Goal: Information Seeking & Learning: Learn about a topic

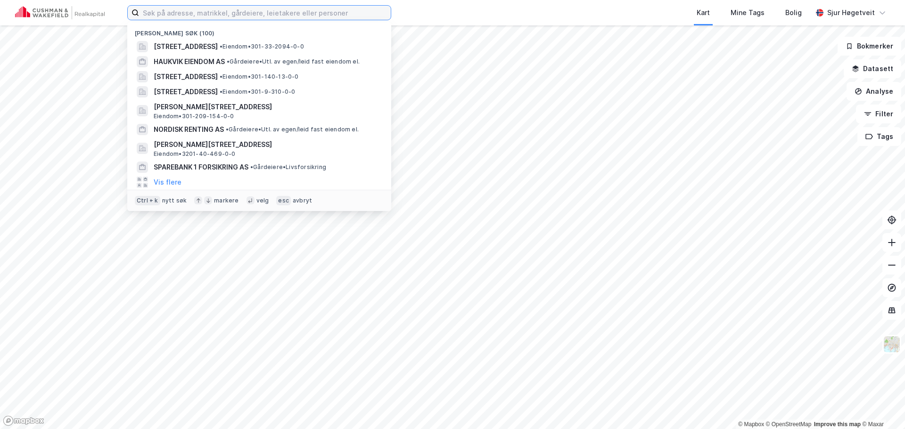
click at [330, 16] on input at bounding box center [265, 13] width 252 height 14
paste input "[STREET_ADDRESS]"
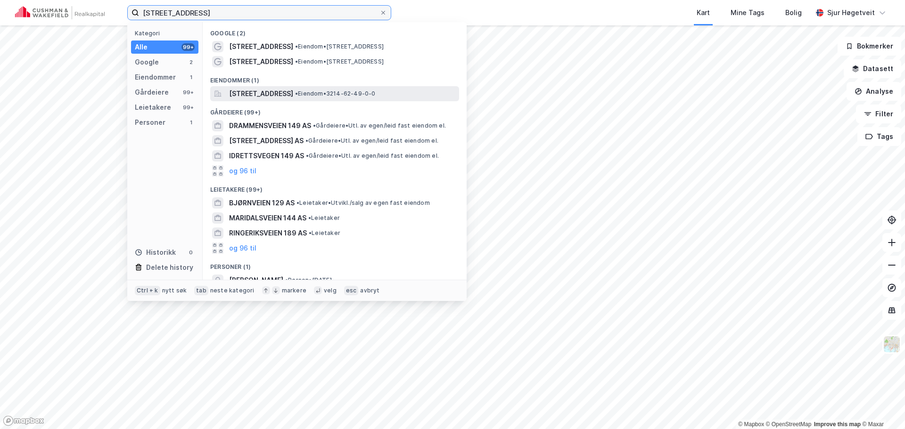
type input "[STREET_ADDRESS]"
click at [343, 87] on div "Holtbråtveien 149, 1449, DRØBAK, FROGN • Eiendom • 3214-62-49-0-0" at bounding box center [334, 93] width 249 height 15
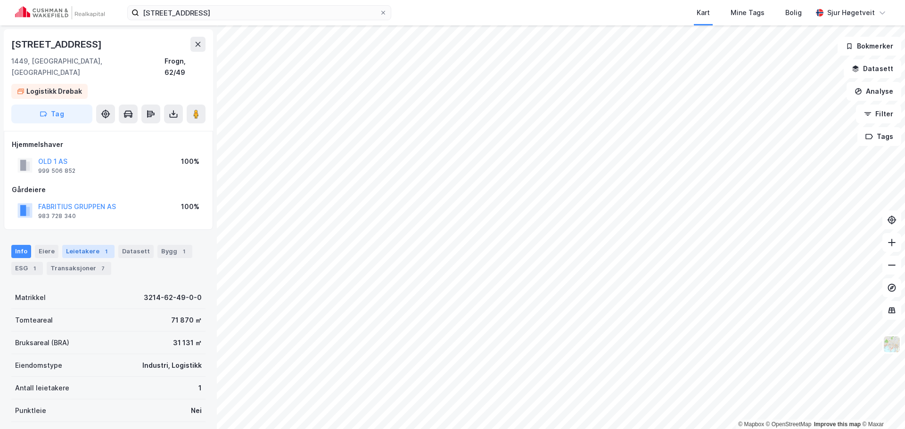
click at [91, 245] on div "Leietakere 1" at bounding box center [88, 251] width 52 height 13
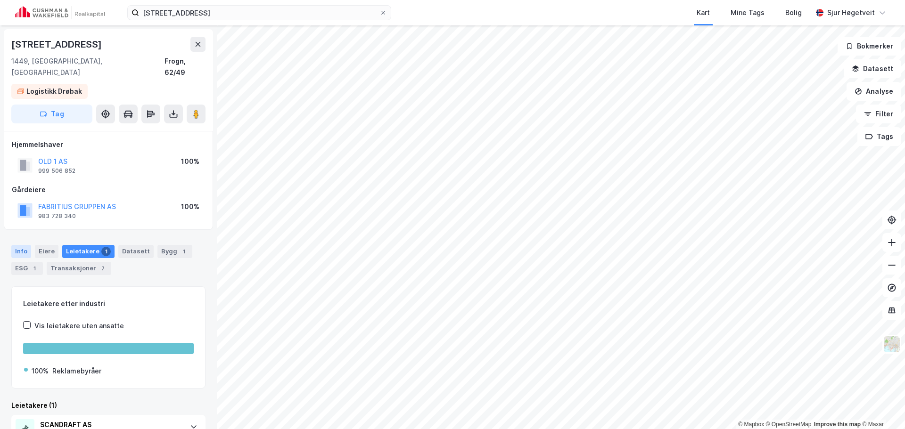
click at [27, 245] on div "Info" at bounding box center [21, 251] width 20 height 13
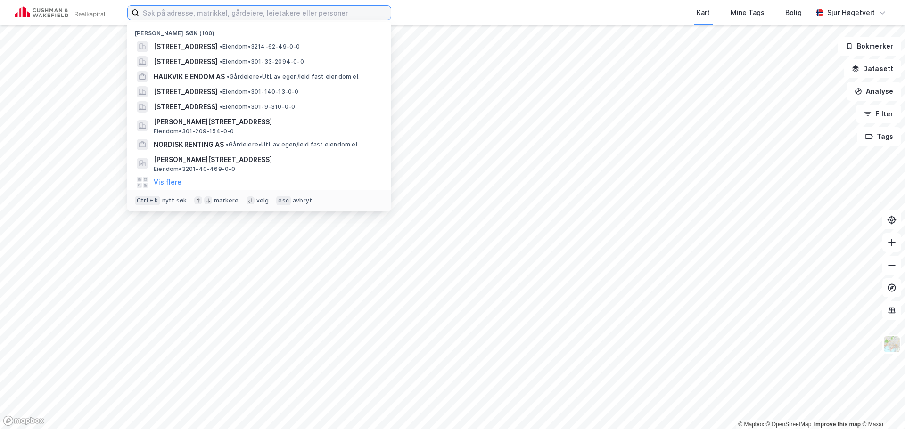
click at [270, 11] on input at bounding box center [265, 13] width 252 height 14
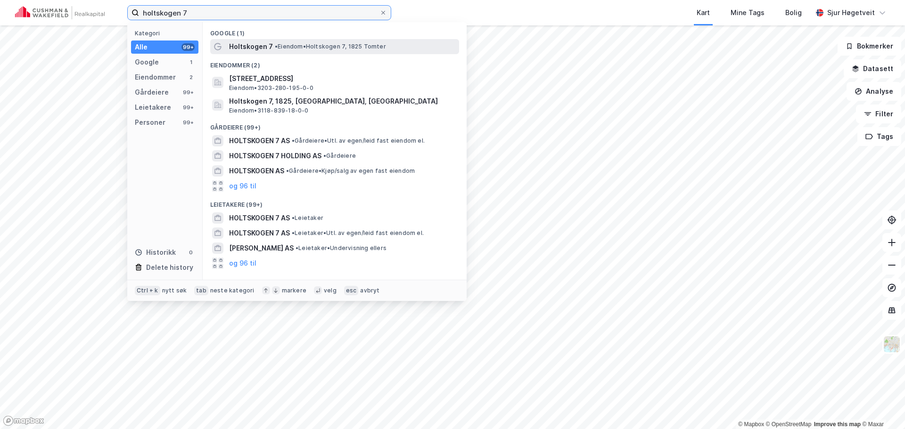
type input "holtskogen 7"
click at [294, 46] on span "• Eiendom • Holtskogen 7, 1825 Tomter" at bounding box center [330, 47] width 111 height 8
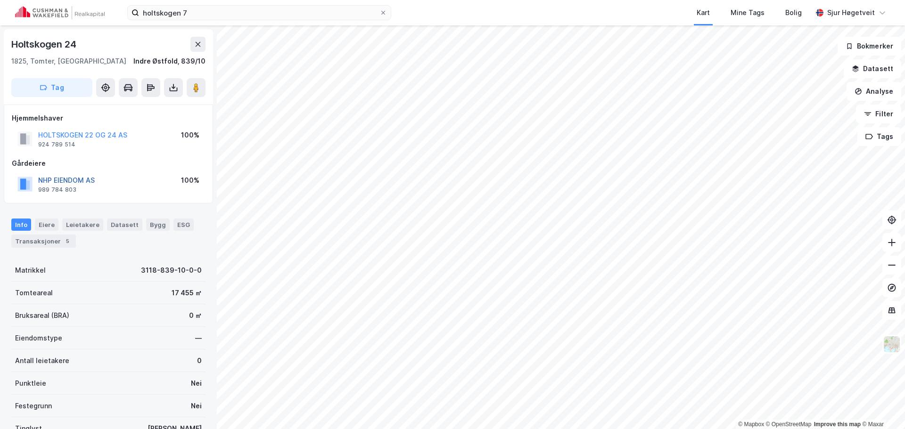
click at [0, 0] on button "NHP EIENDOM AS" at bounding box center [0, 0] width 0 height 0
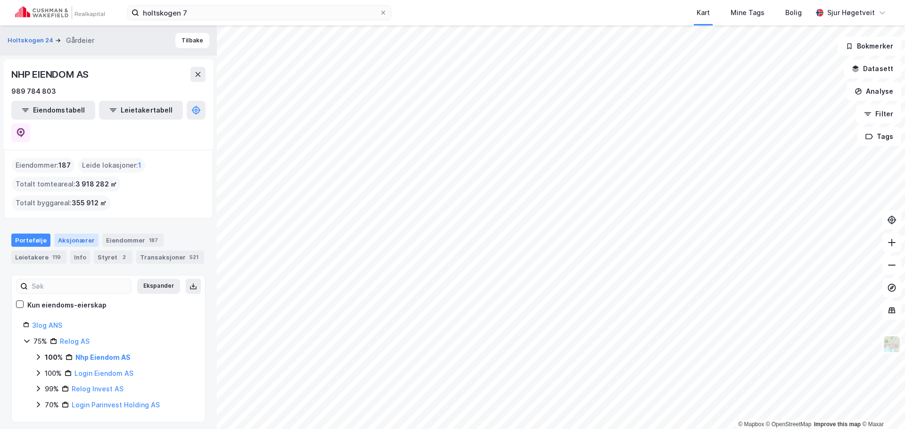
click at [60, 234] on div "Aksjonærer" at bounding box center [76, 240] width 44 height 13
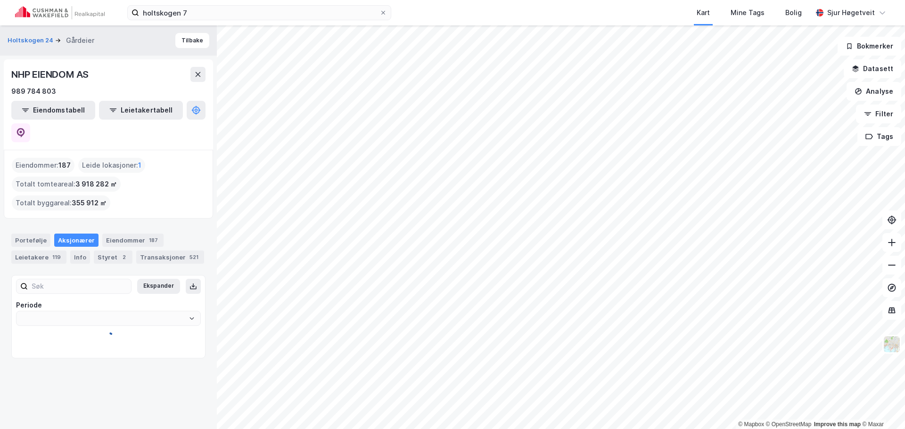
type input "Siste"
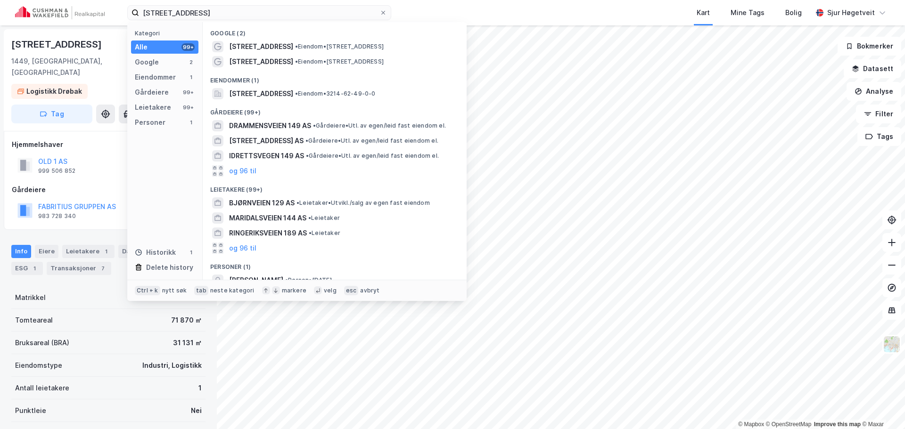
click at [246, 13] on input "[STREET_ADDRESS]" at bounding box center [259, 13] width 240 height 14
click at [245, 12] on input "[STREET_ADDRESS]" at bounding box center [259, 13] width 240 height 14
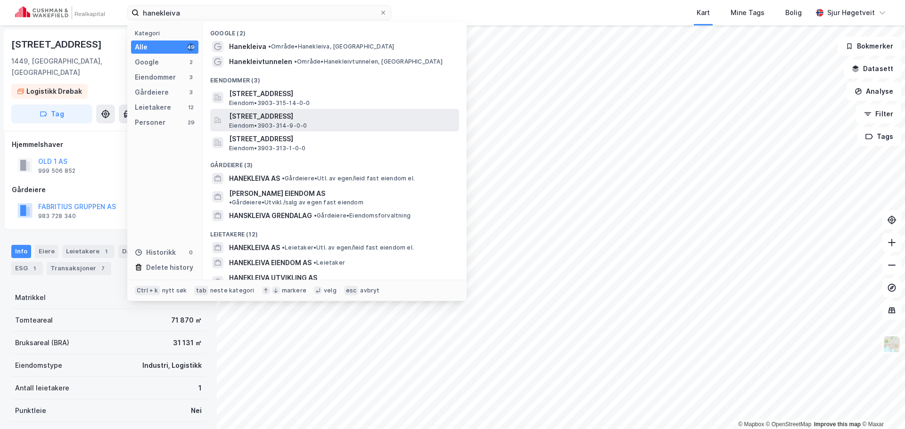
type input "hanekleiva"
click at [323, 110] on div "[STREET_ADDRESS] • 3903-314-9-0-0" at bounding box center [334, 120] width 249 height 23
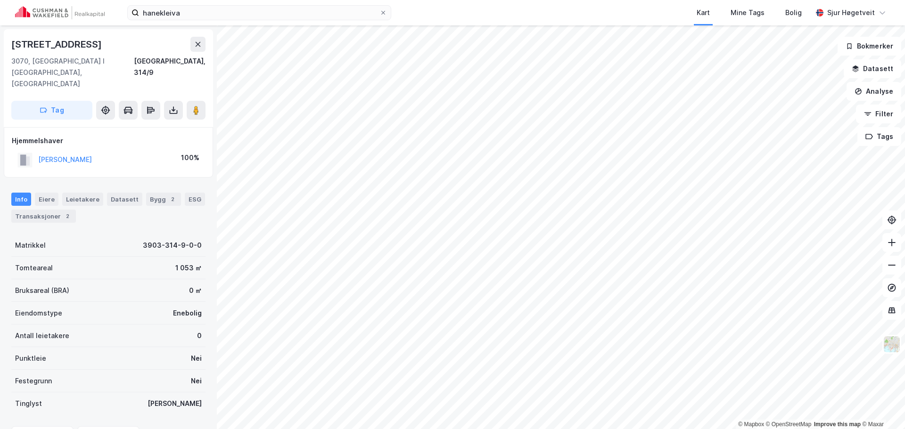
scroll to position [1, 0]
click at [886, 68] on button "Datasett" at bounding box center [872, 68] width 57 height 19
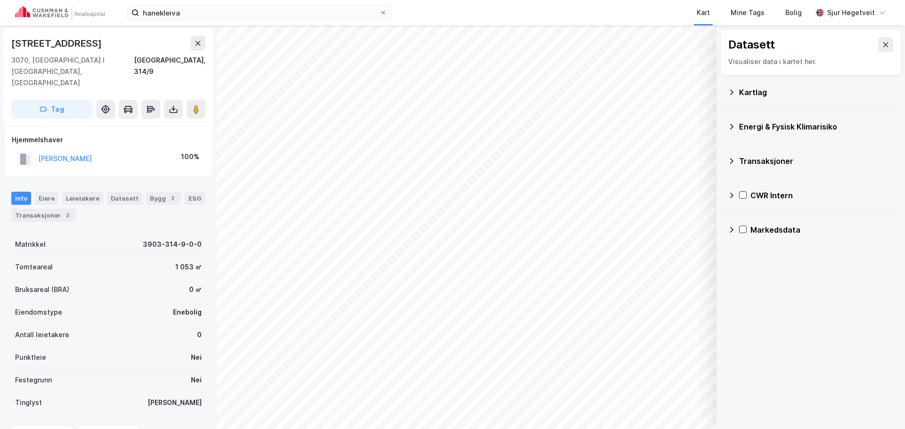
click at [733, 202] on div "CWR Intern" at bounding box center [811, 195] width 166 height 23
click at [757, 240] on icon at bounding box center [755, 240] width 7 height 7
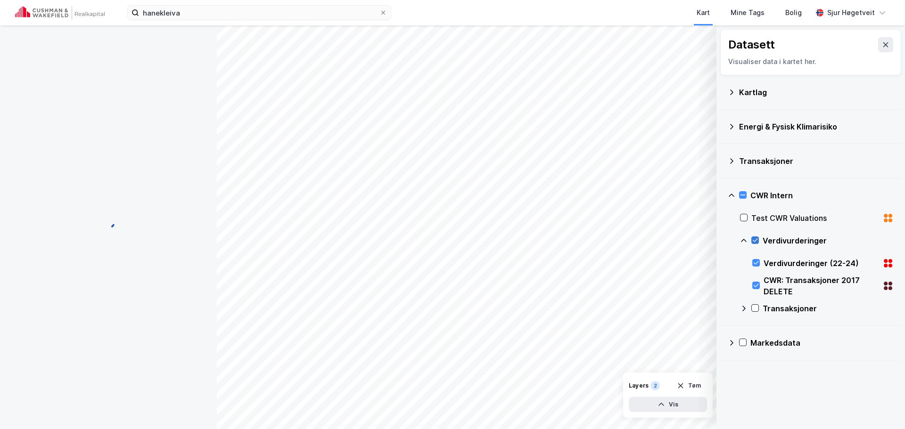
scroll to position [0, 0]
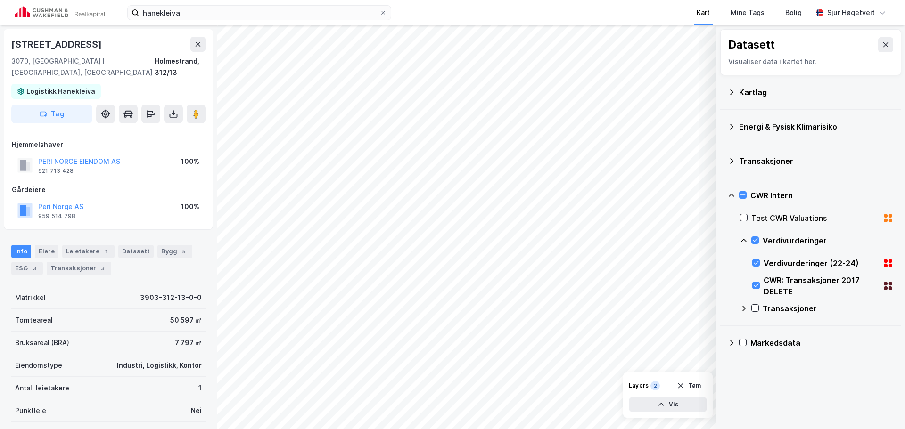
scroll to position [1, 0]
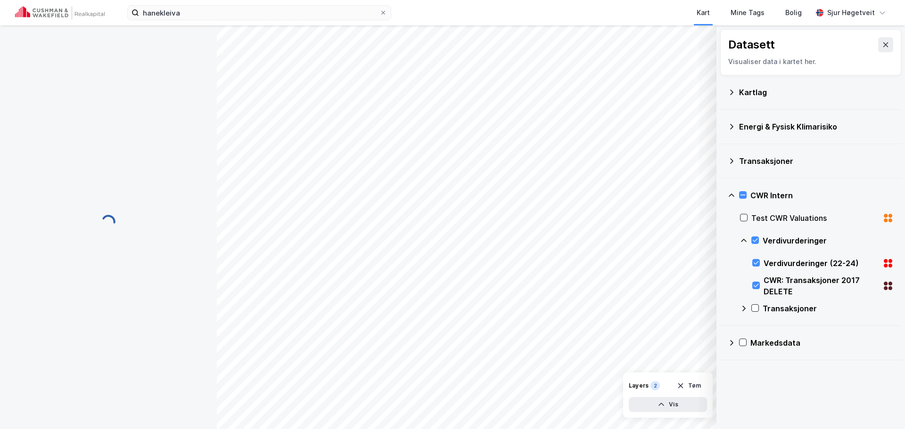
scroll to position [1, 0]
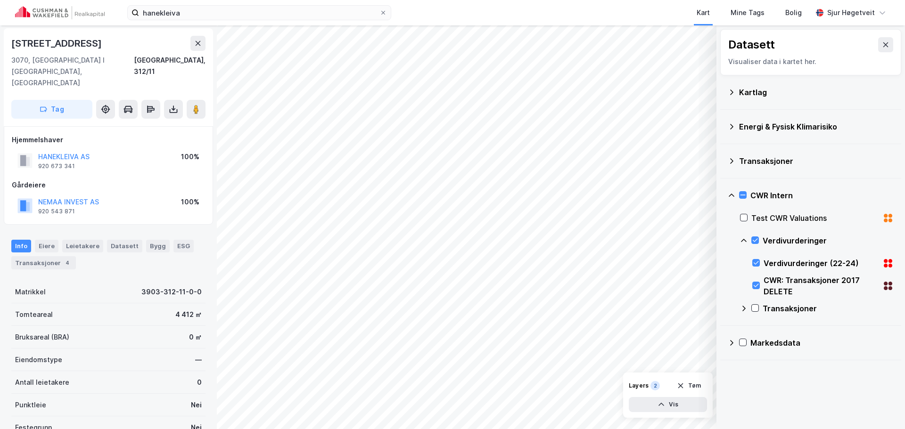
scroll to position [1, 0]
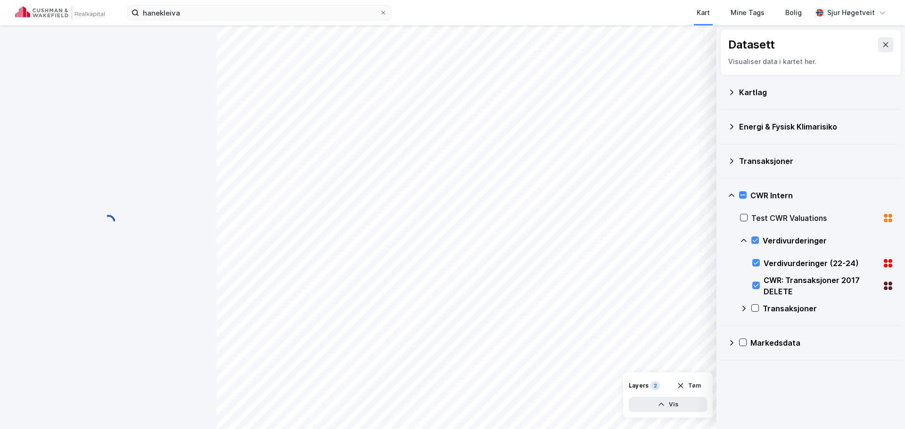
scroll to position [1, 0]
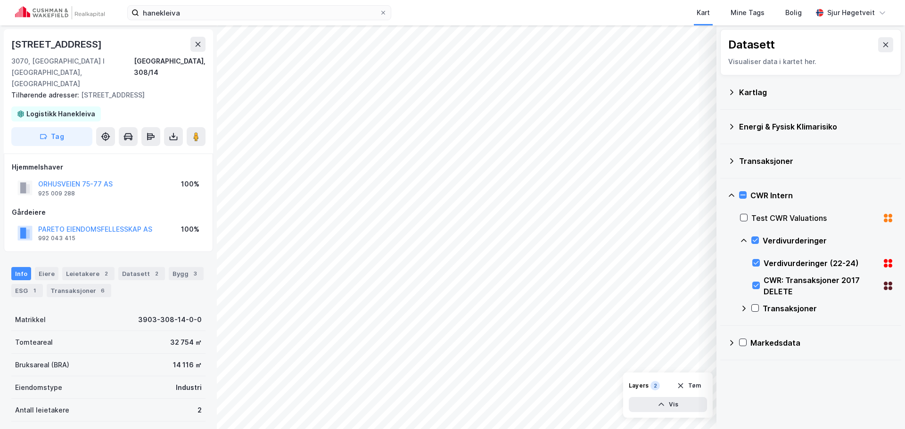
scroll to position [1, 0]
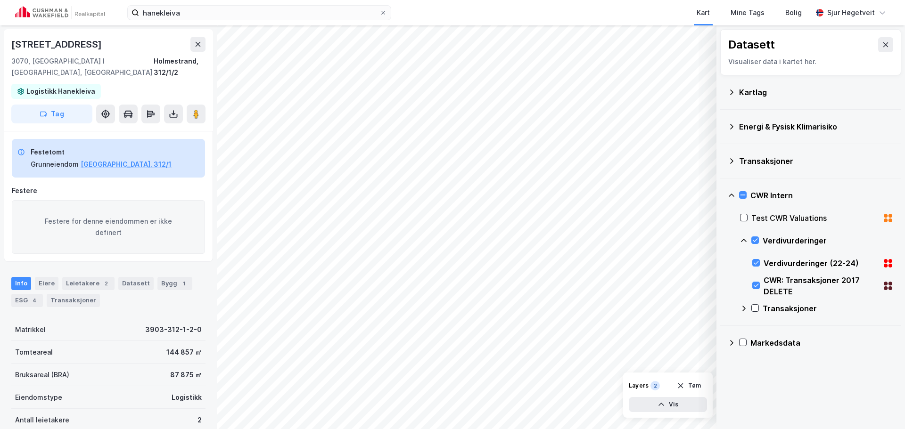
scroll to position [1, 0]
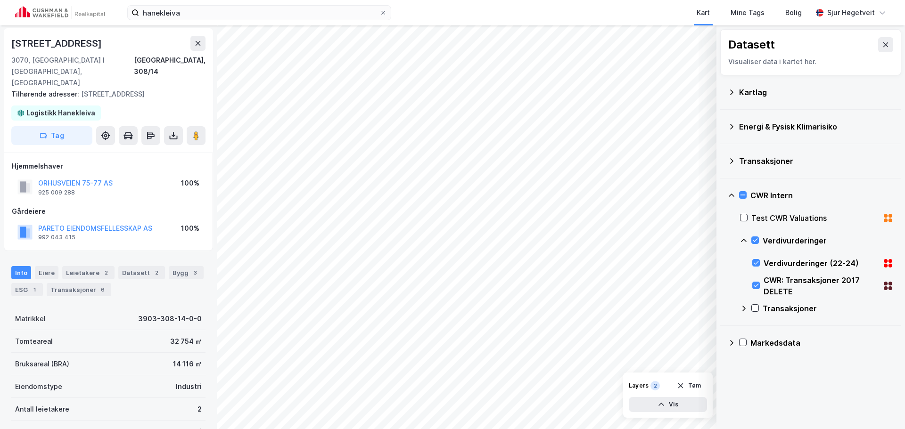
scroll to position [1, 0]
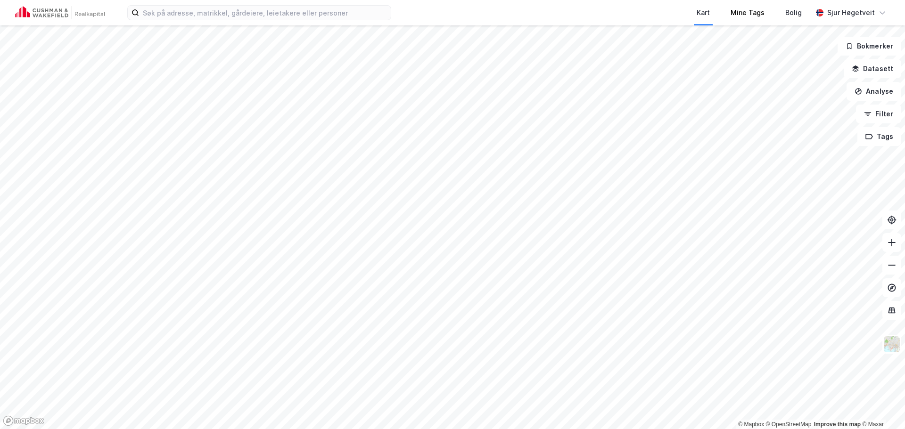
click at [731, 16] on div "Mine Tags" at bounding box center [747, 12] width 55 height 25
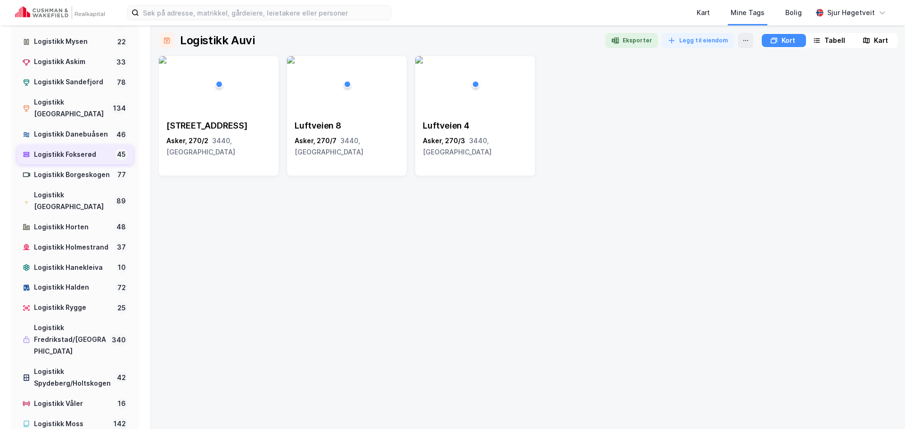
scroll to position [141, 0]
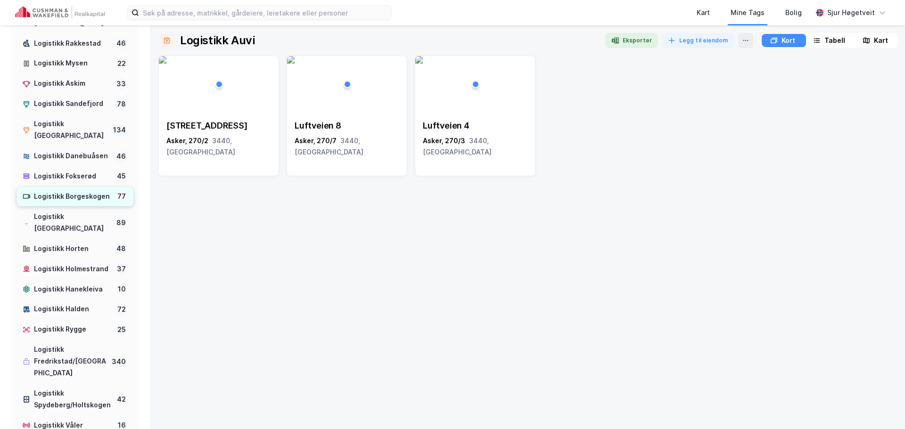
click at [69, 203] on div "Logistikk Borgeskogen" at bounding box center [73, 197] width 78 height 12
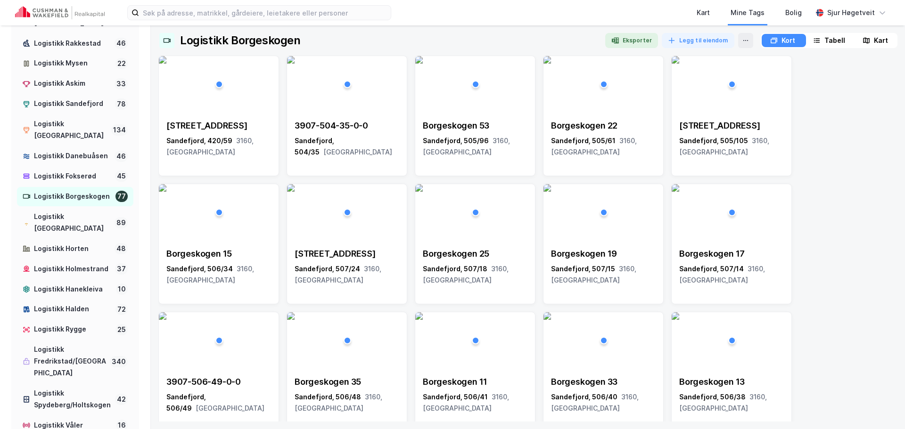
click at [869, 39] on icon at bounding box center [868, 41] width 3 height 6
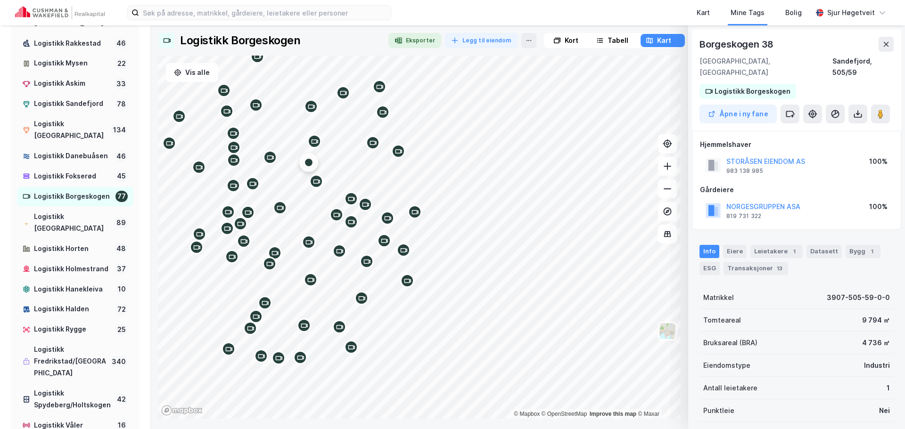
click at [713, 44] on div "Borgeskogen 38" at bounding box center [737, 44] width 76 height 15
drag, startPoint x: 713, startPoint y: 44, endPoint x: 769, endPoint y: 45, distance: 56.1
click at [769, 45] on div "Borgeskogen 38" at bounding box center [737, 44] width 76 height 15
copy div "Borgeskogen 38"
click at [814, 53] on div "Borgeskogen 38 3160, Stokke, Vestfold Sandefjord, 505/59" at bounding box center [796, 57] width 194 height 41
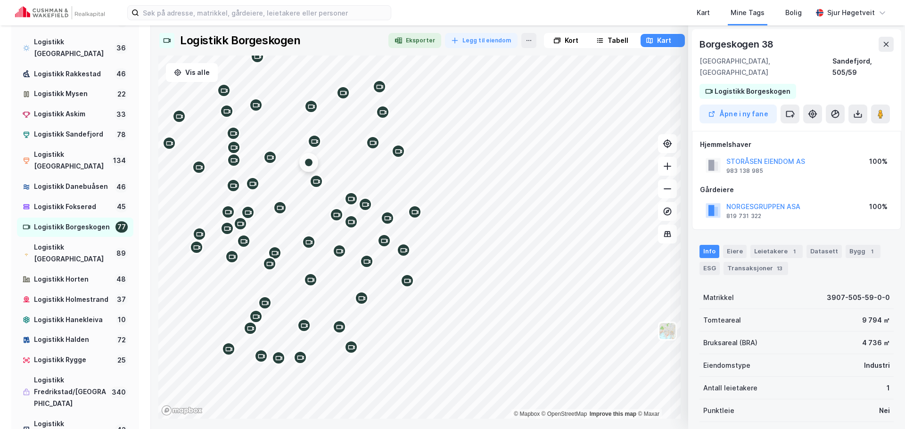
scroll to position [94, 0]
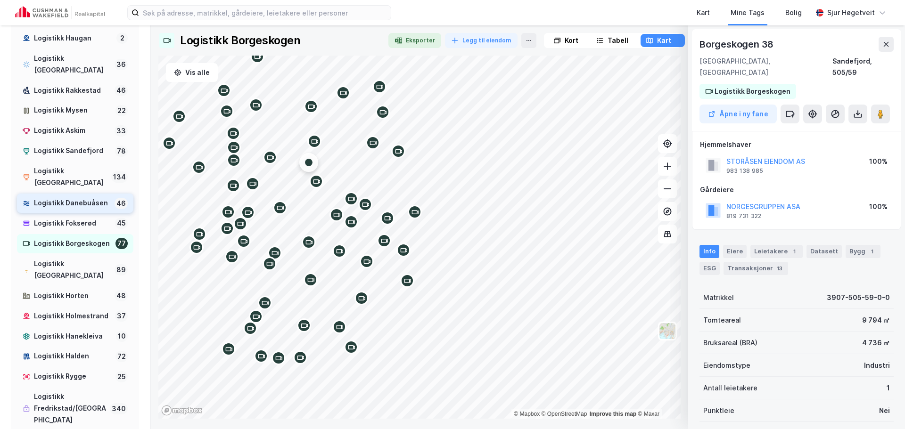
click at [82, 199] on div "Logistikk Danebuåsen" at bounding box center [72, 203] width 77 height 12
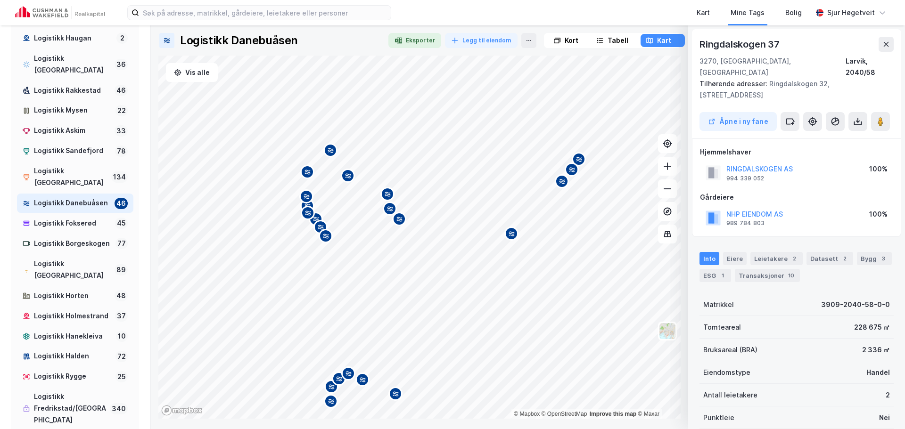
click at [728, 41] on div "Ringdalskogen 37" at bounding box center [740, 44] width 82 height 15
drag, startPoint x: 728, startPoint y: 41, endPoint x: 776, endPoint y: 45, distance: 48.3
click at [776, 45] on div "Ringdalskogen 37" at bounding box center [740, 44] width 82 height 15
copy div "Ringdalskogen 37"
